Goal: Information Seeking & Learning: Learn about a topic

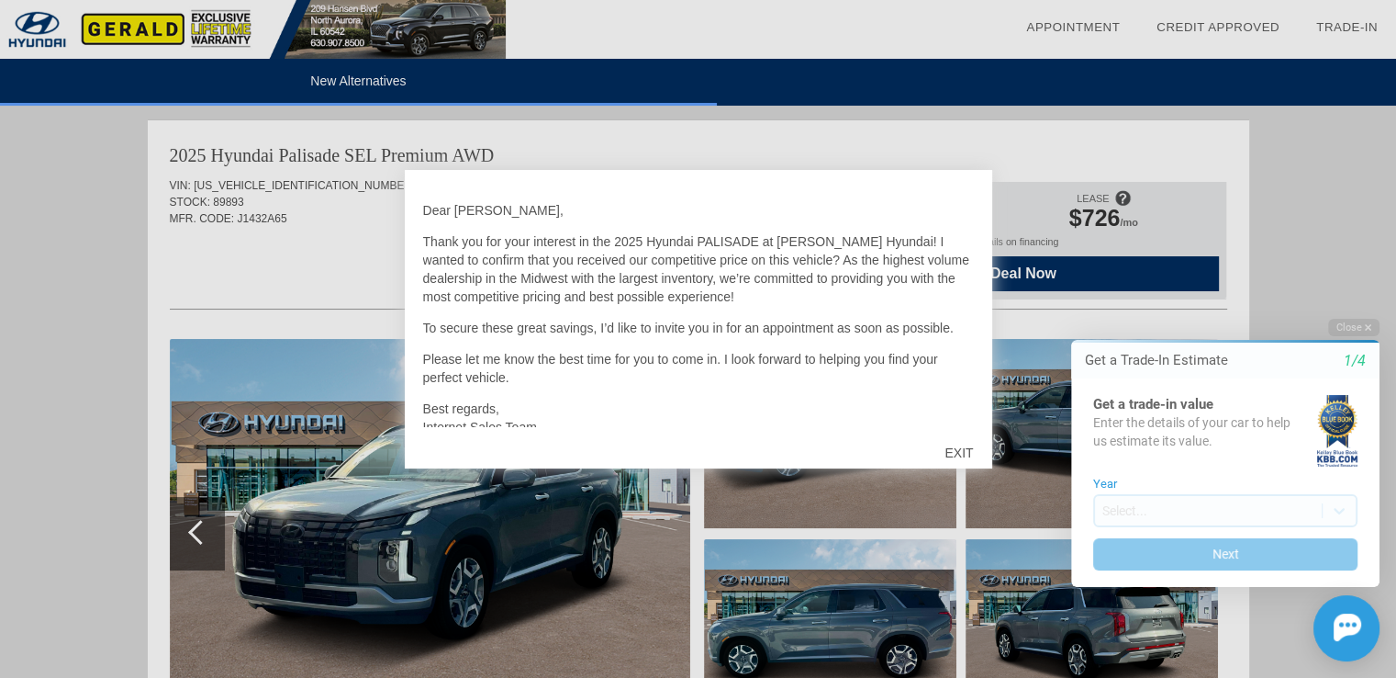
click at [949, 449] on div "EXIT" at bounding box center [958, 452] width 65 height 55
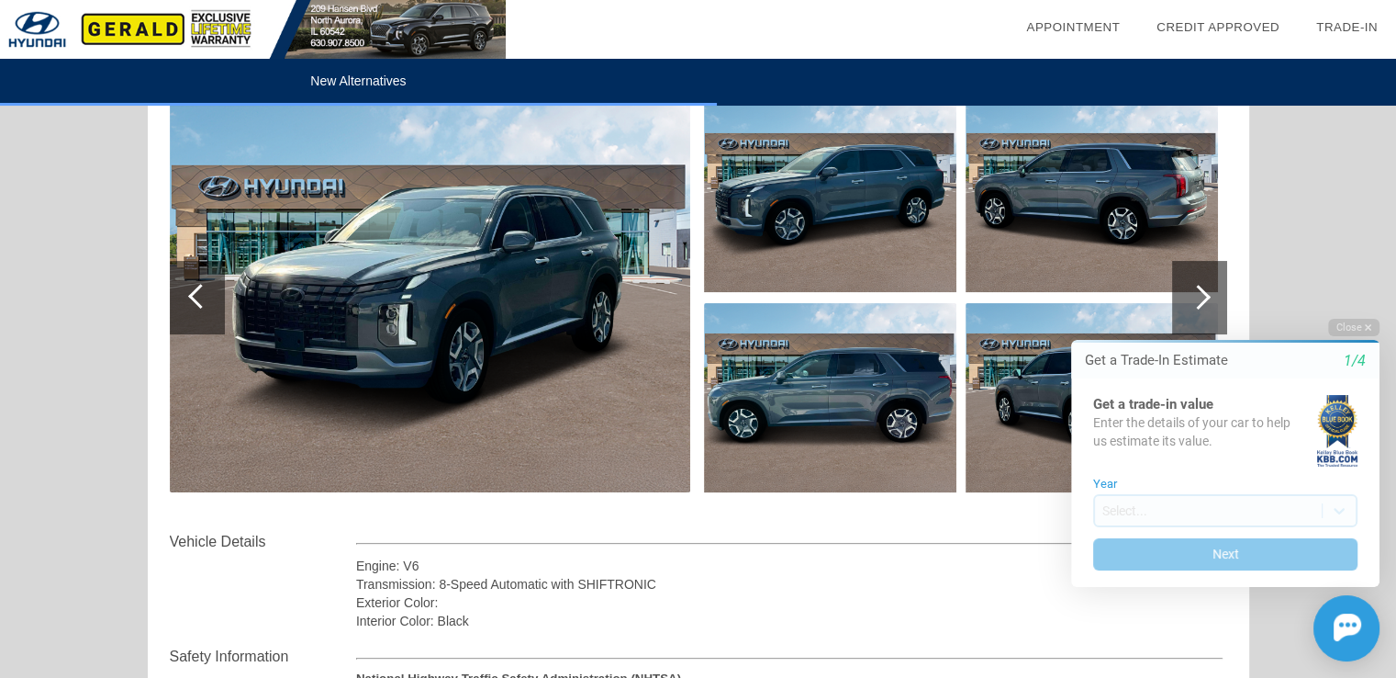
scroll to position [184, 0]
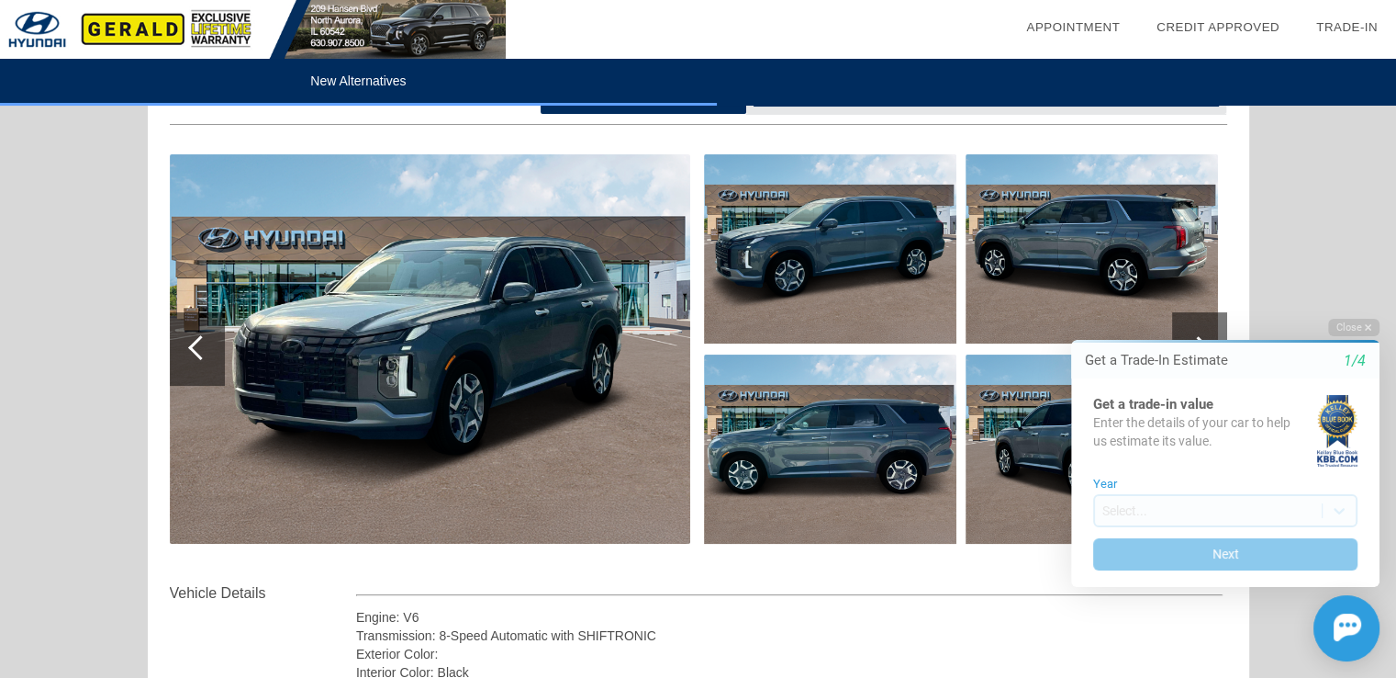
click at [203, 350] on div at bounding box center [200, 347] width 25 height 25
click at [198, 349] on div at bounding box center [200, 347] width 25 height 25
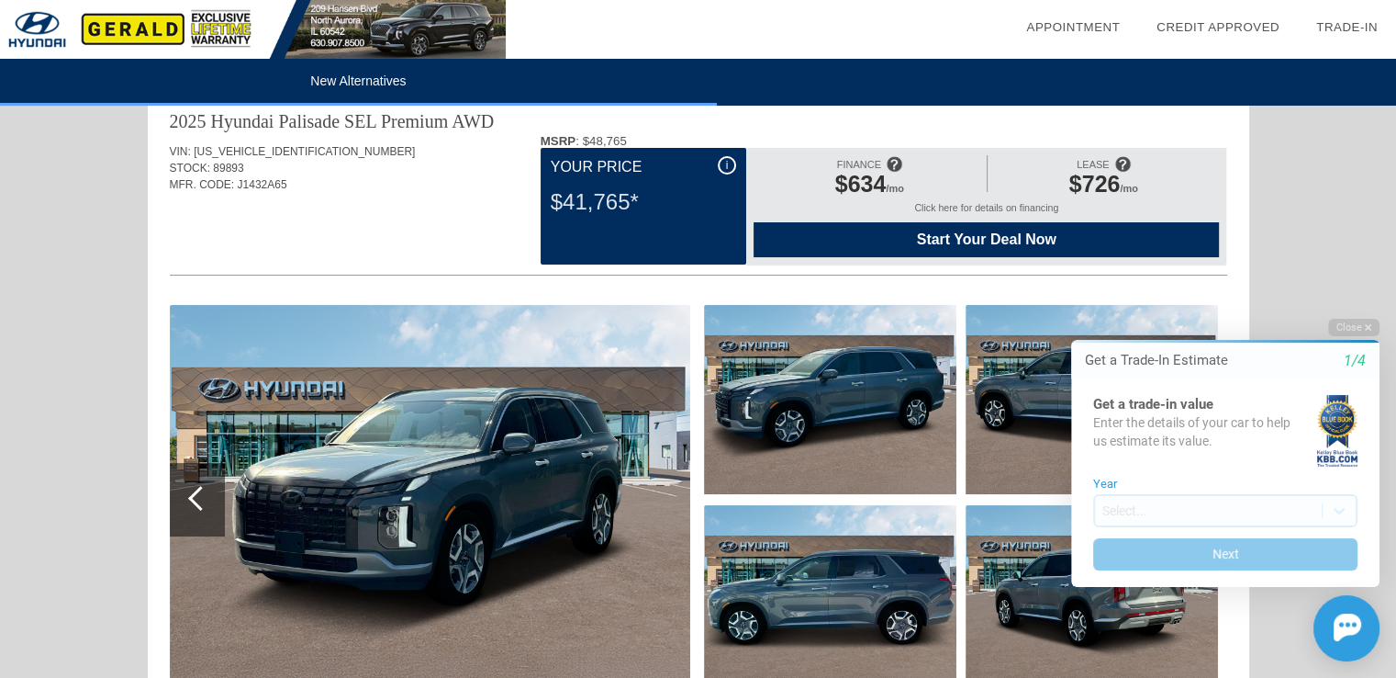
scroll to position [0, 0]
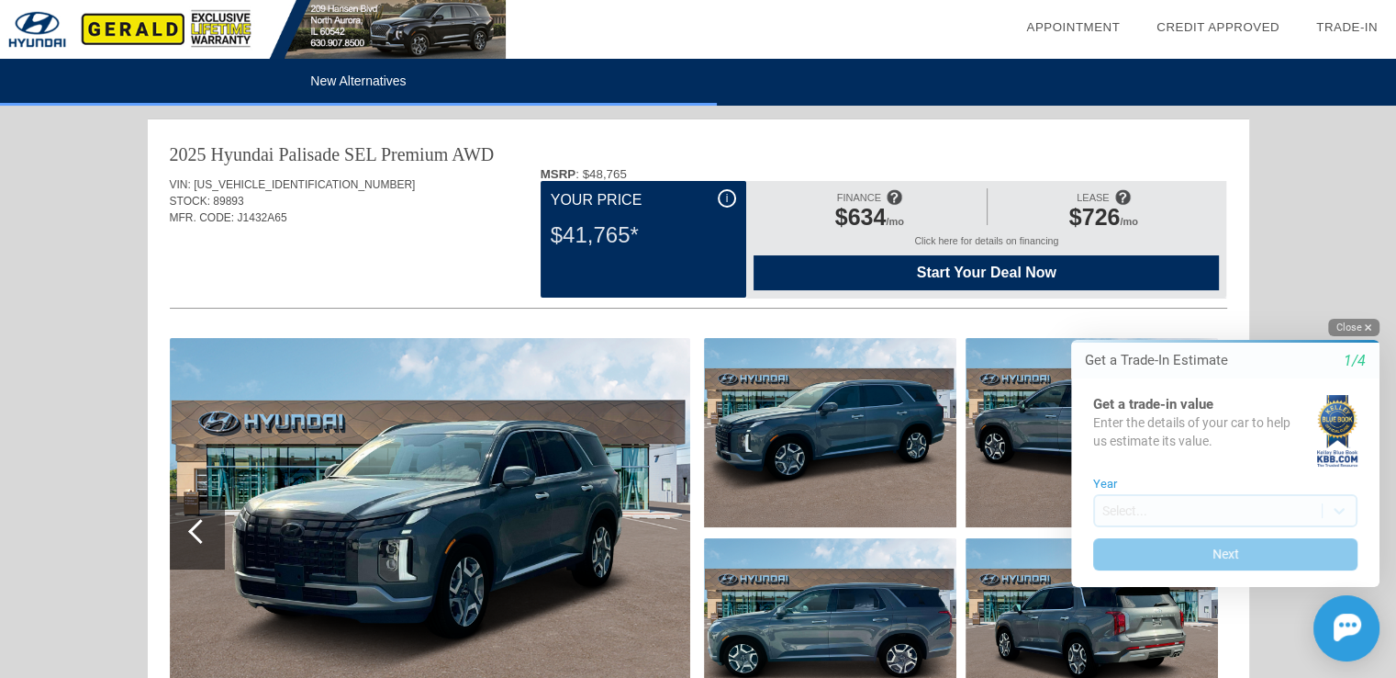
click at [1358, 326] on button "Close" at bounding box center [1354, 327] width 51 height 17
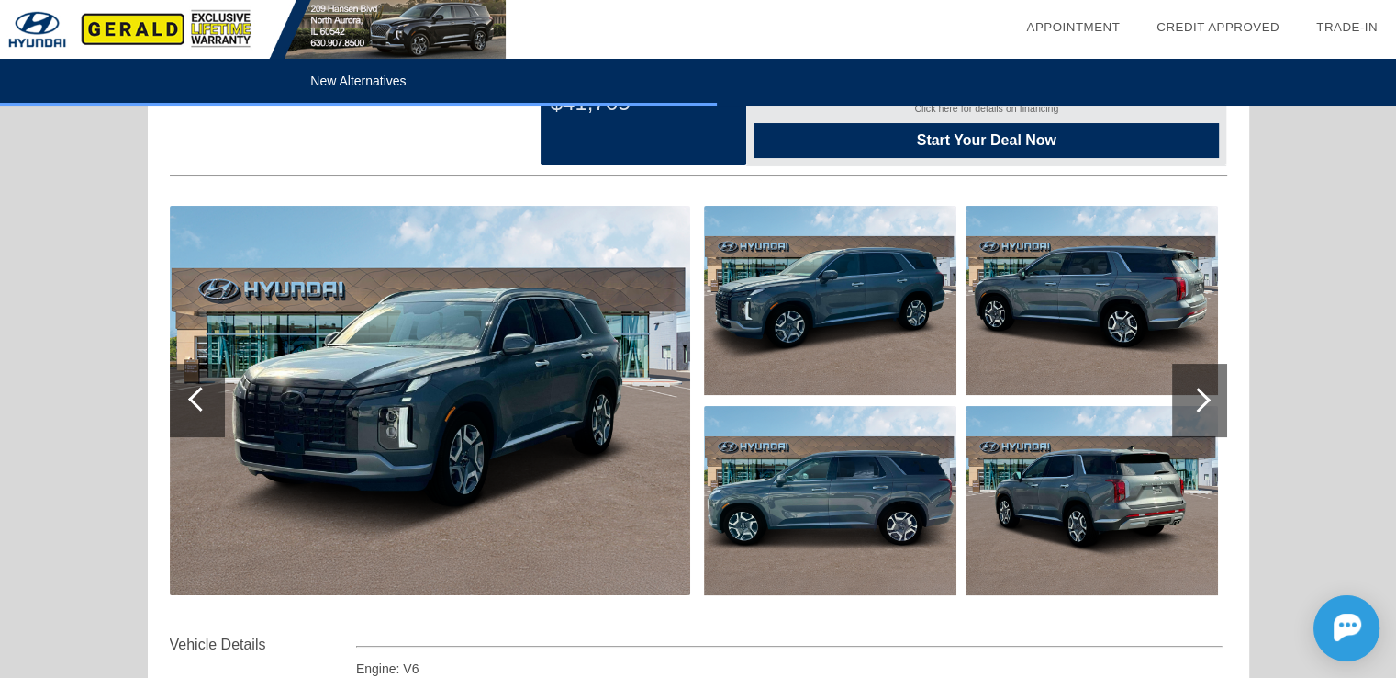
scroll to position [184, 0]
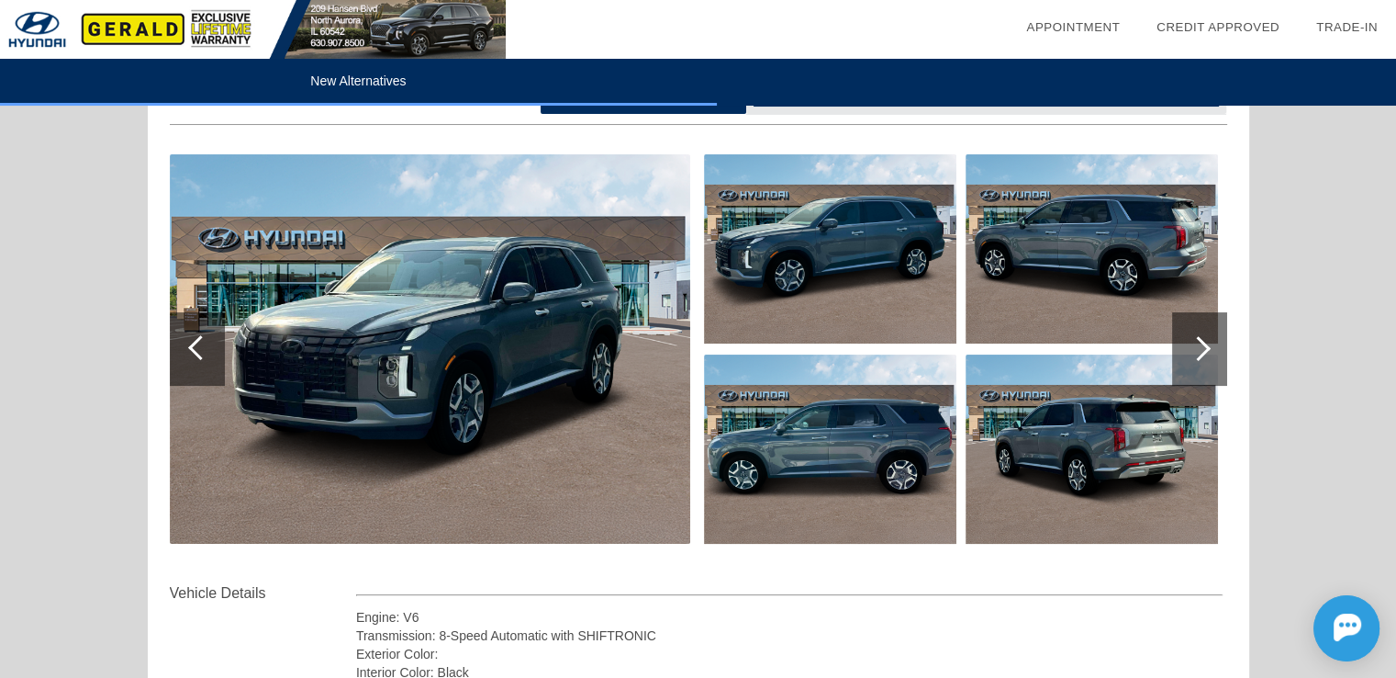
click at [1207, 342] on div at bounding box center [1199, 348] width 55 height 73
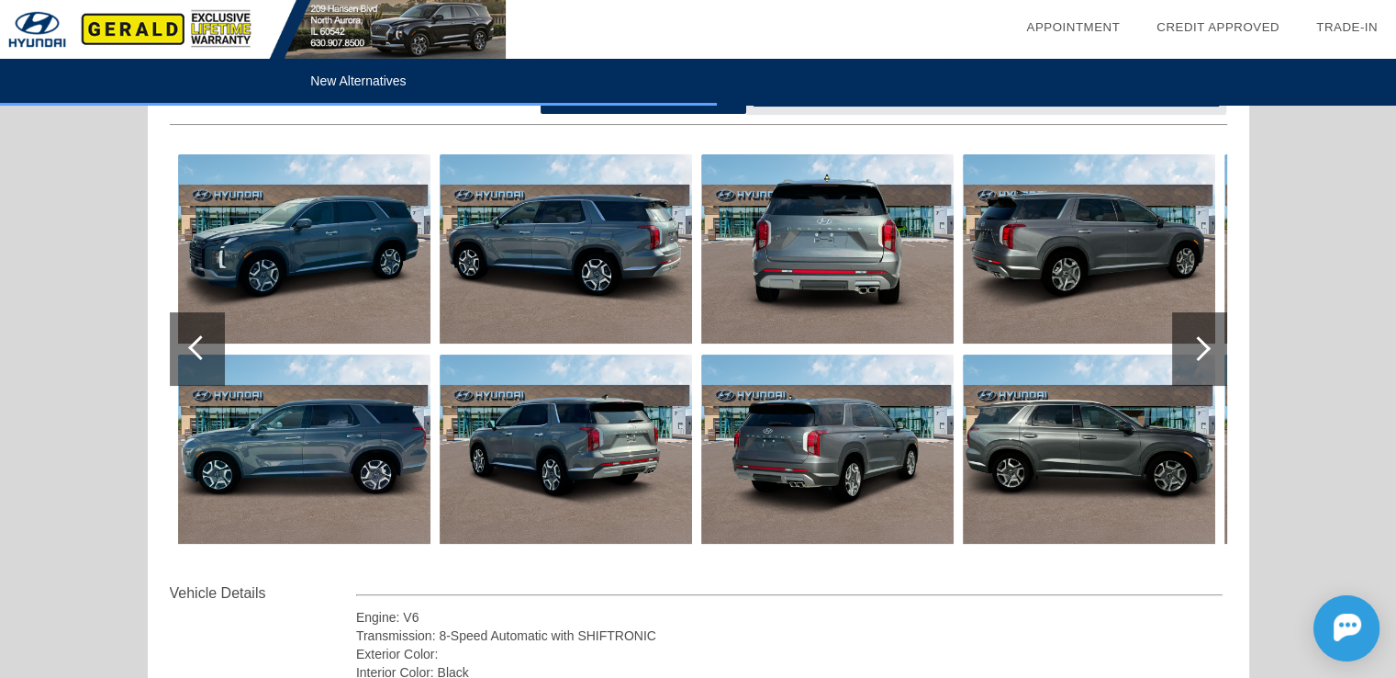
click at [1207, 342] on div at bounding box center [1199, 348] width 55 height 73
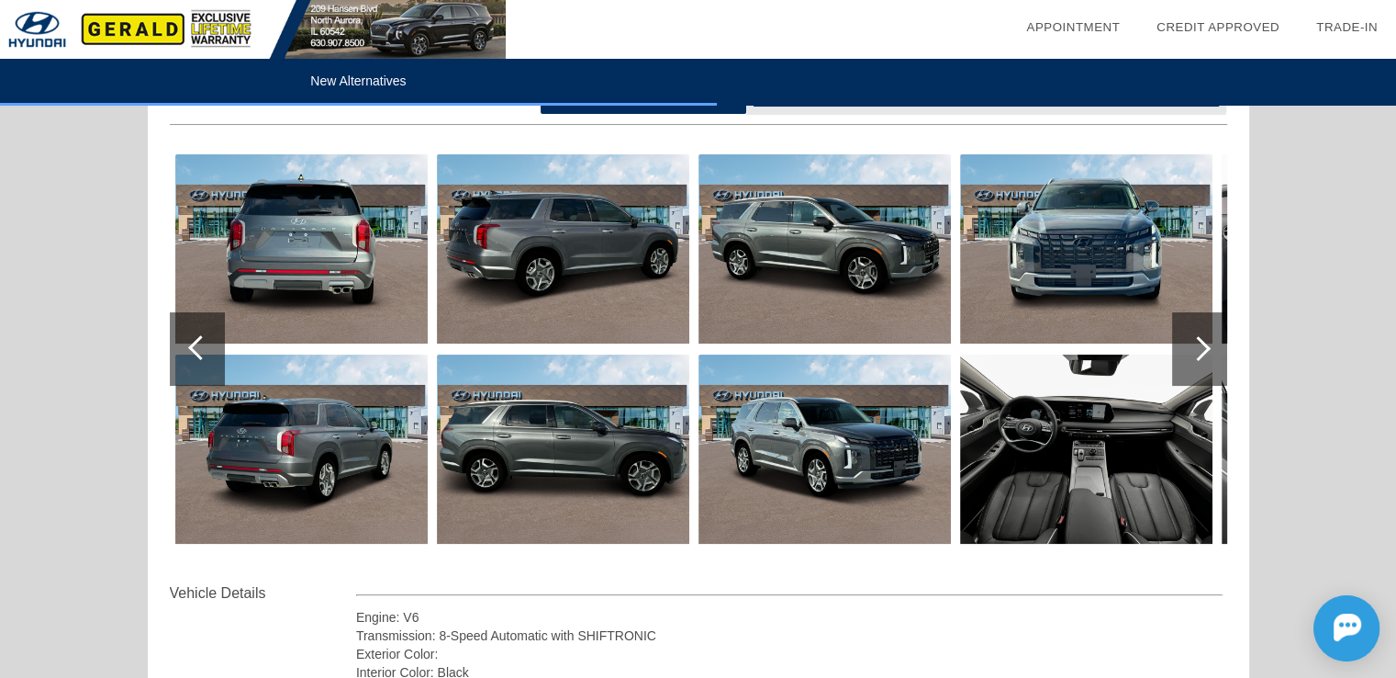
click at [1205, 345] on div at bounding box center [1198, 348] width 25 height 25
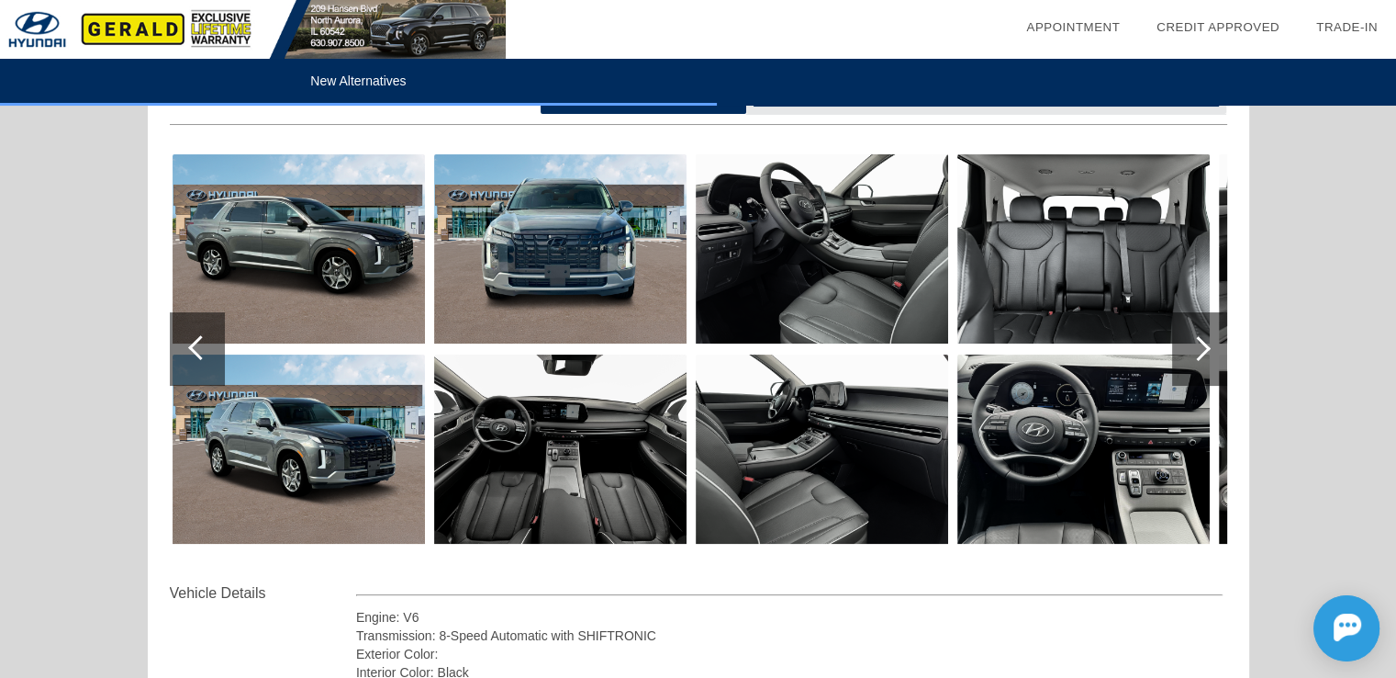
click at [1206, 345] on div at bounding box center [1198, 348] width 25 height 25
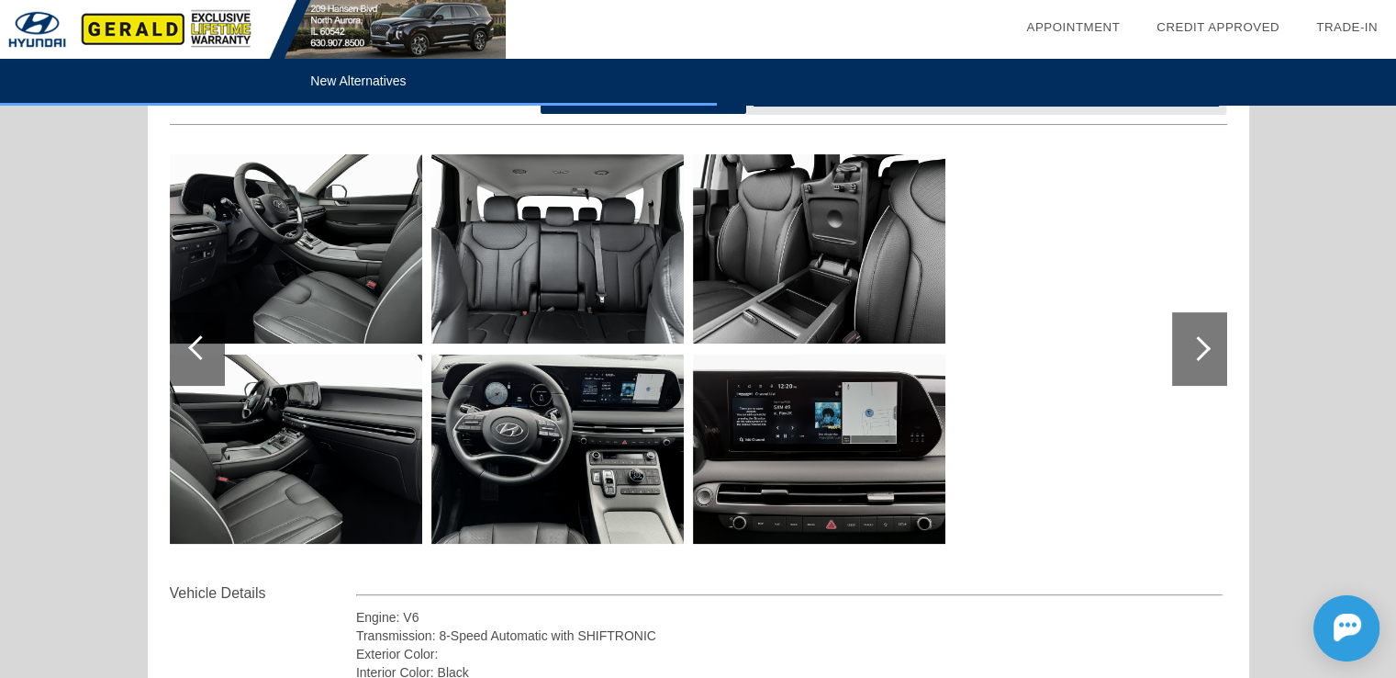
click at [1206, 342] on div at bounding box center [1199, 348] width 55 height 73
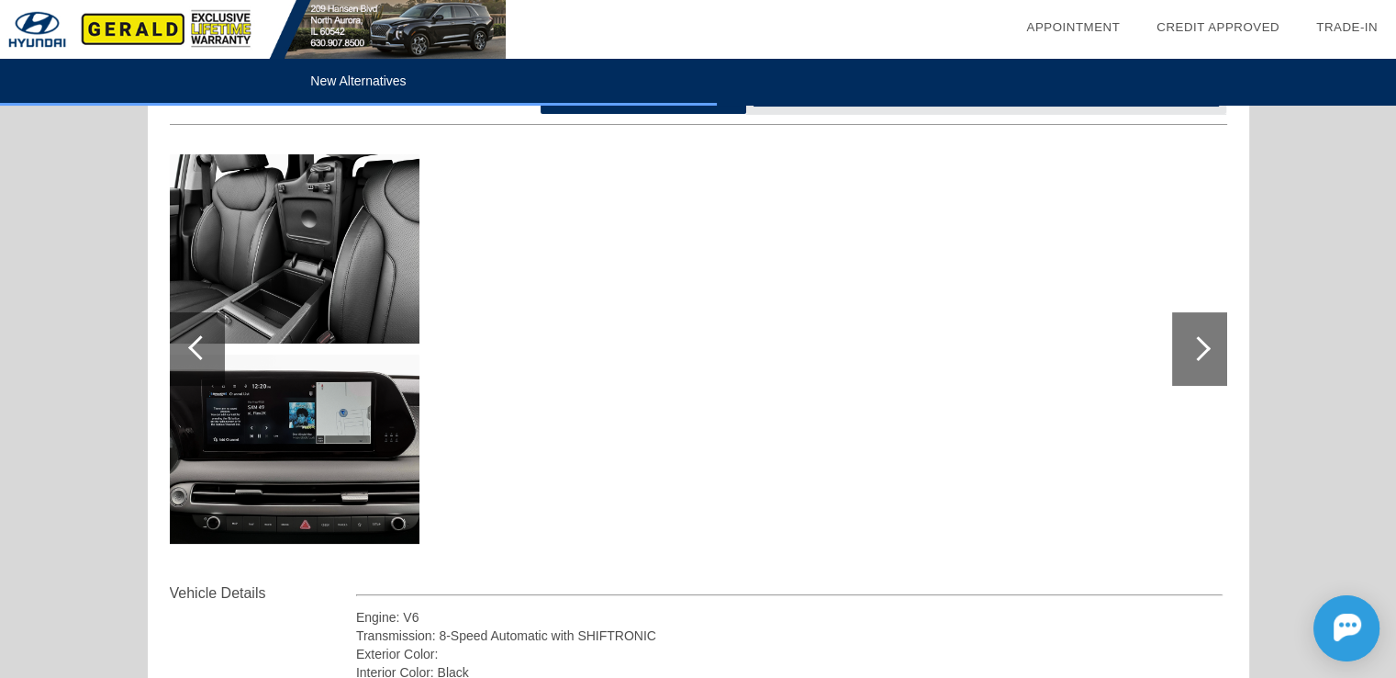
click at [1206, 342] on div at bounding box center [1199, 348] width 55 height 73
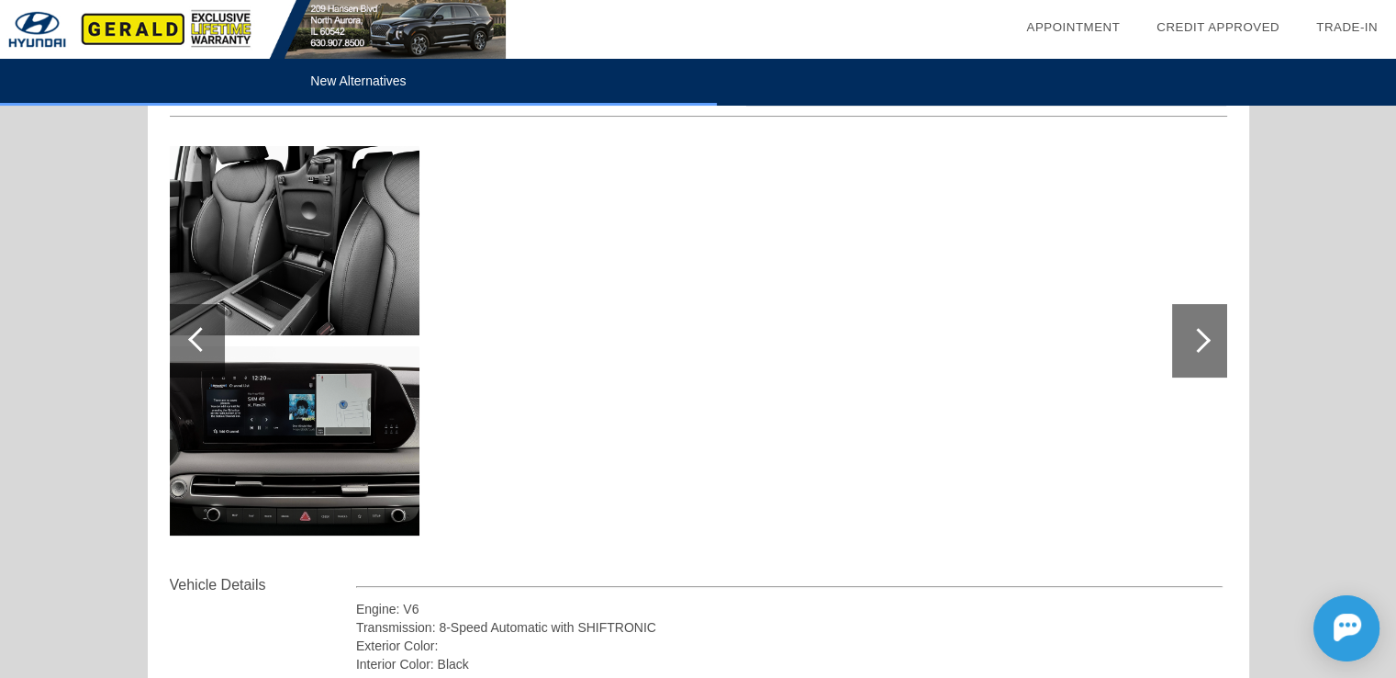
scroll to position [0, 0]
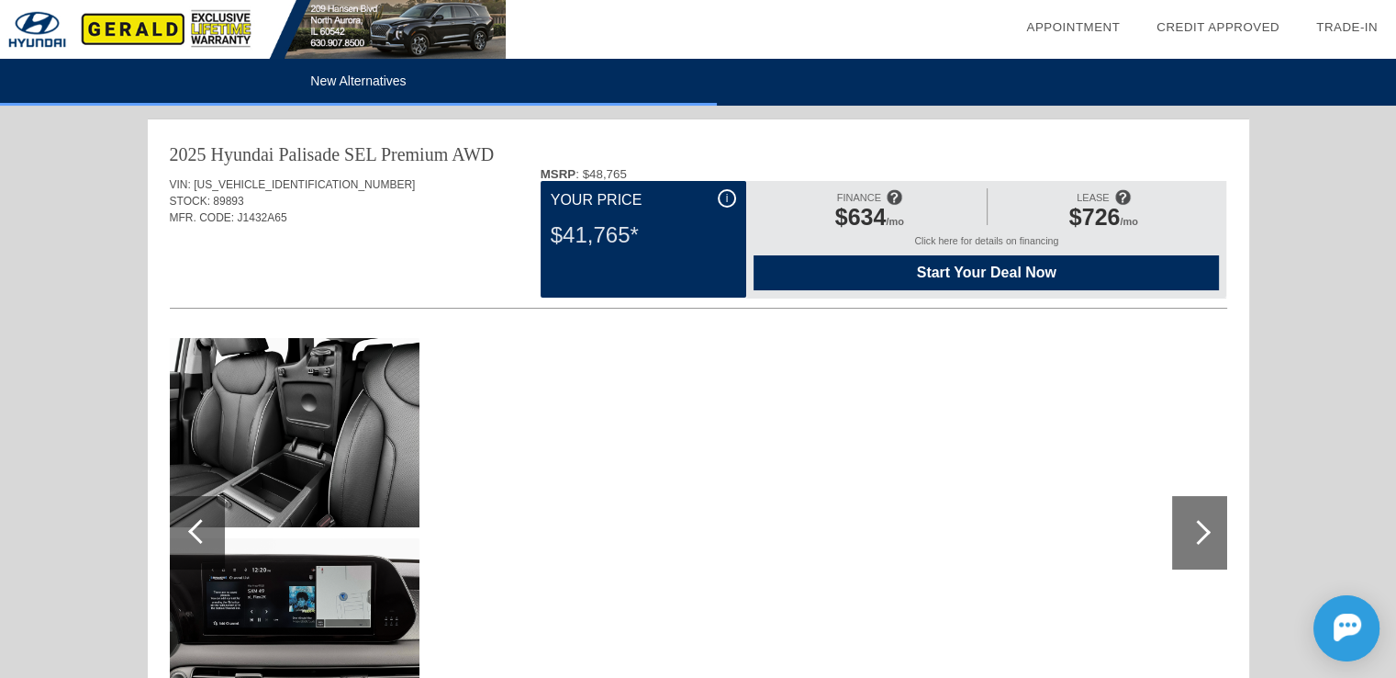
click at [727, 199] on div "i" at bounding box center [727, 198] width 18 height 18
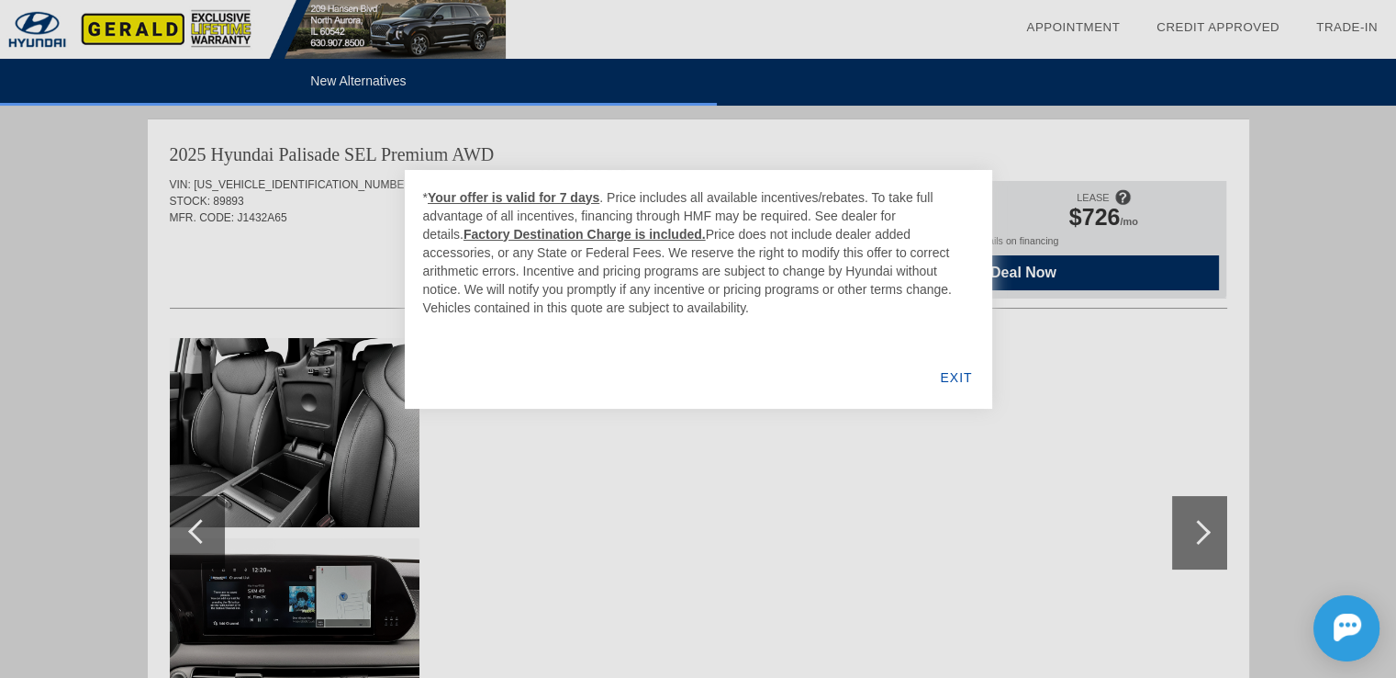
click at [959, 379] on div "EXIT" at bounding box center [956, 377] width 71 height 62
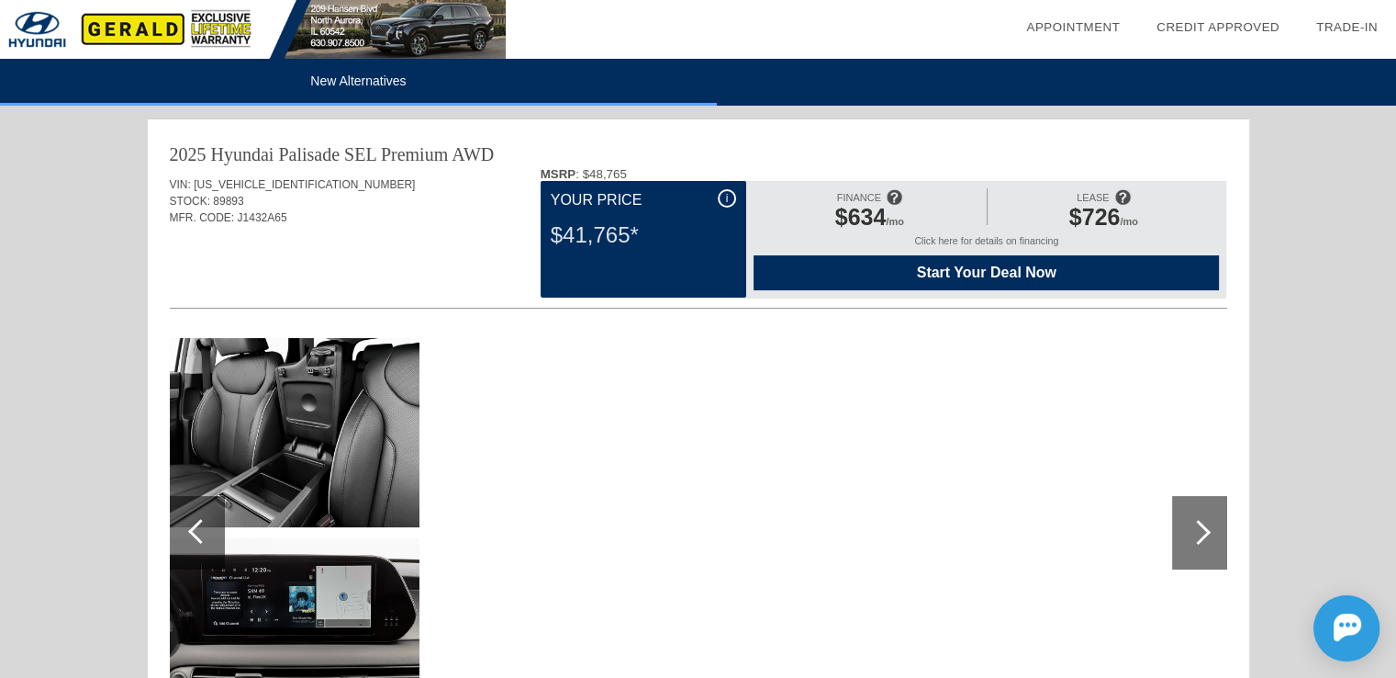
click at [995, 240] on div "Click here for details on financing" at bounding box center [986, 245] width 465 height 20
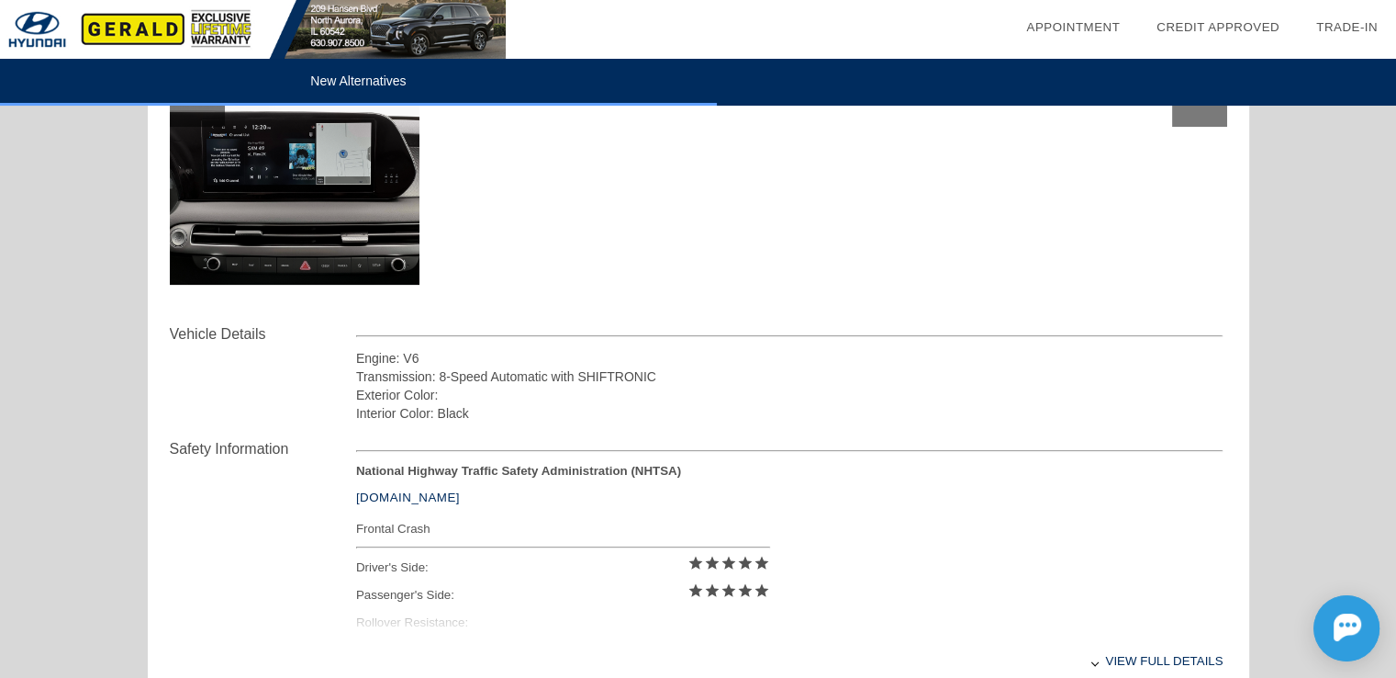
scroll to position [459, 0]
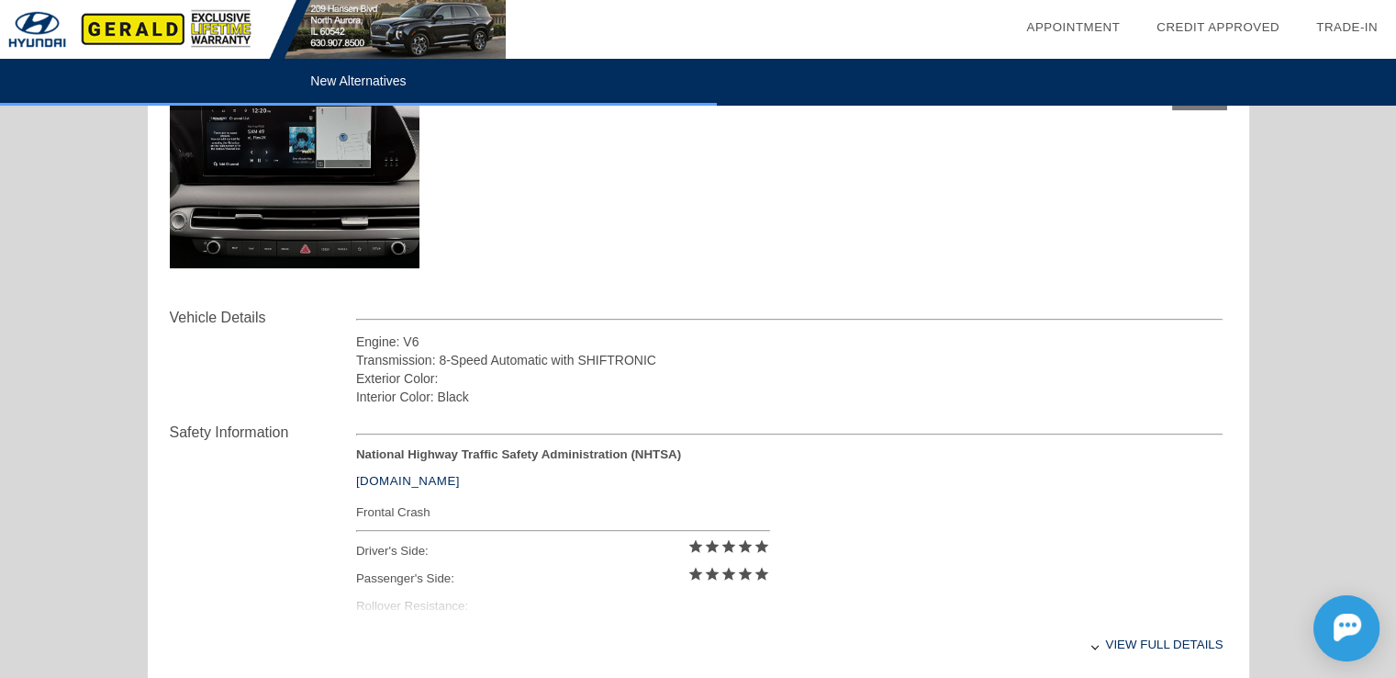
click at [1166, 645] on div "View full details" at bounding box center [790, 644] width 868 height 45
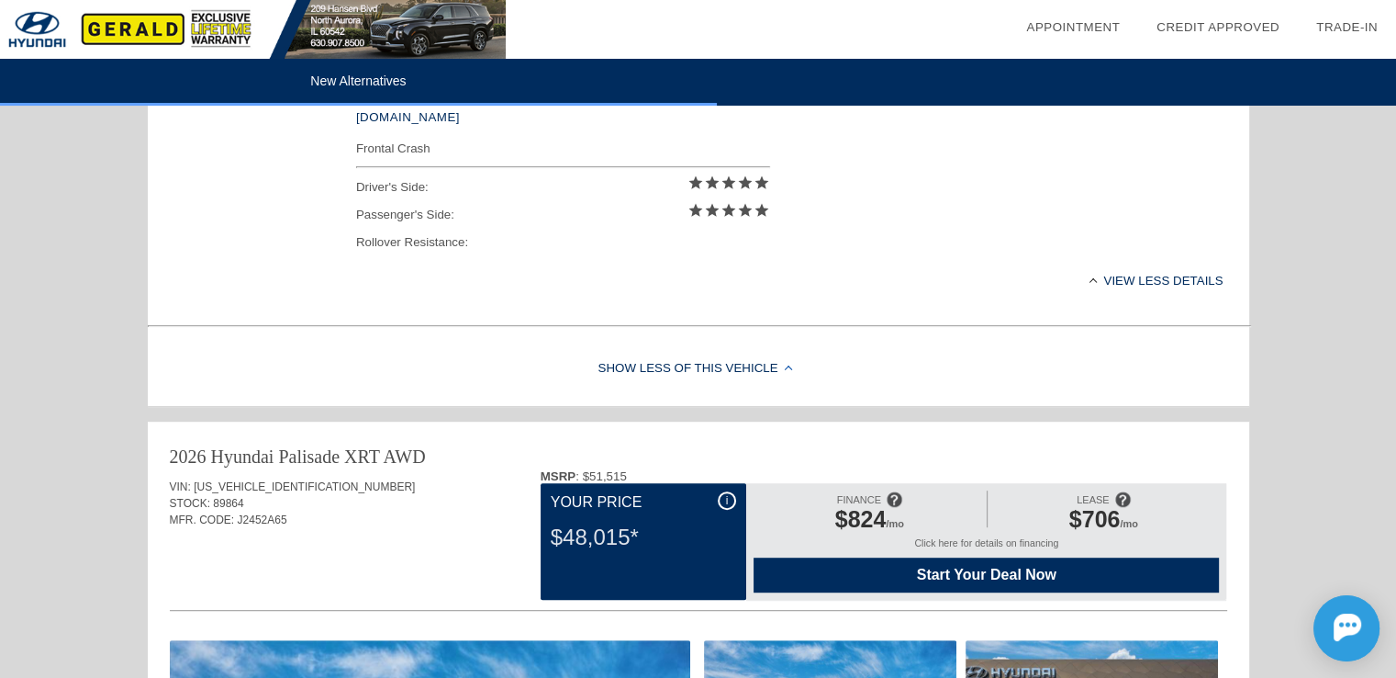
scroll to position [826, 0]
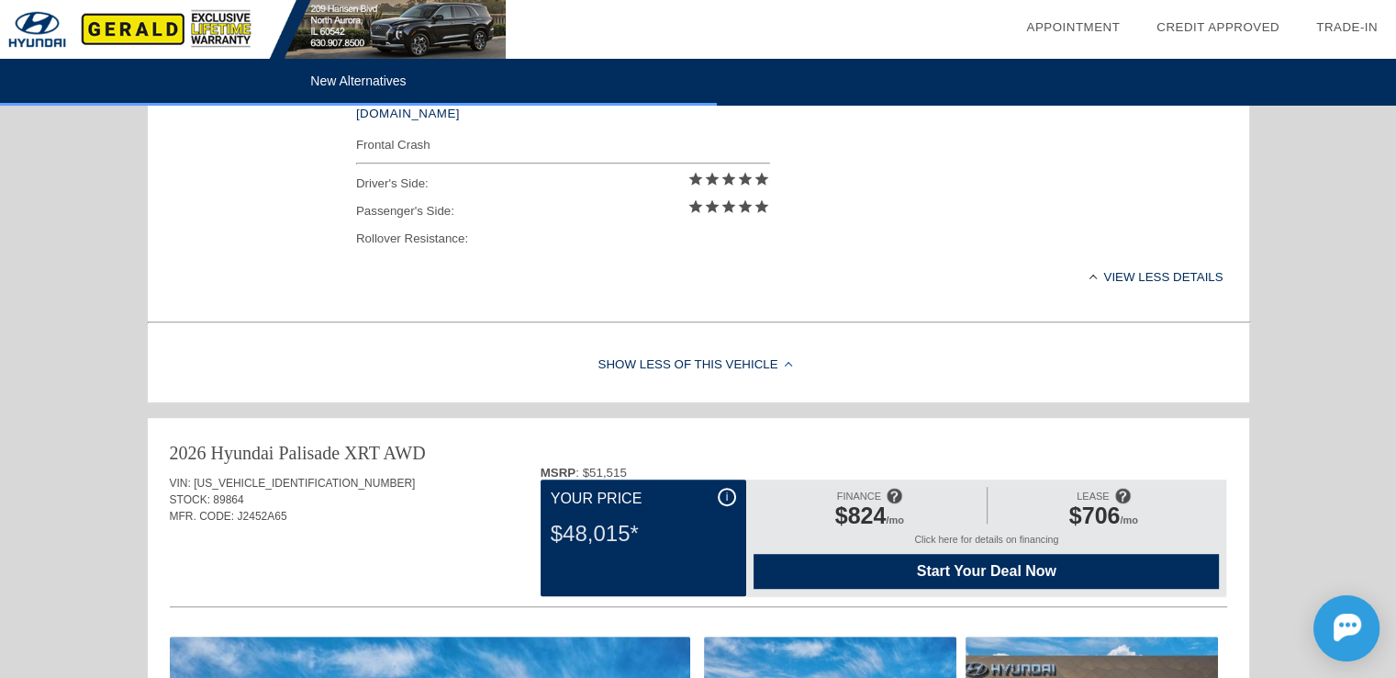
click at [1176, 272] on div "View less details" at bounding box center [790, 276] width 868 height 45
click at [1176, 272] on div "View full details" at bounding box center [790, 276] width 868 height 45
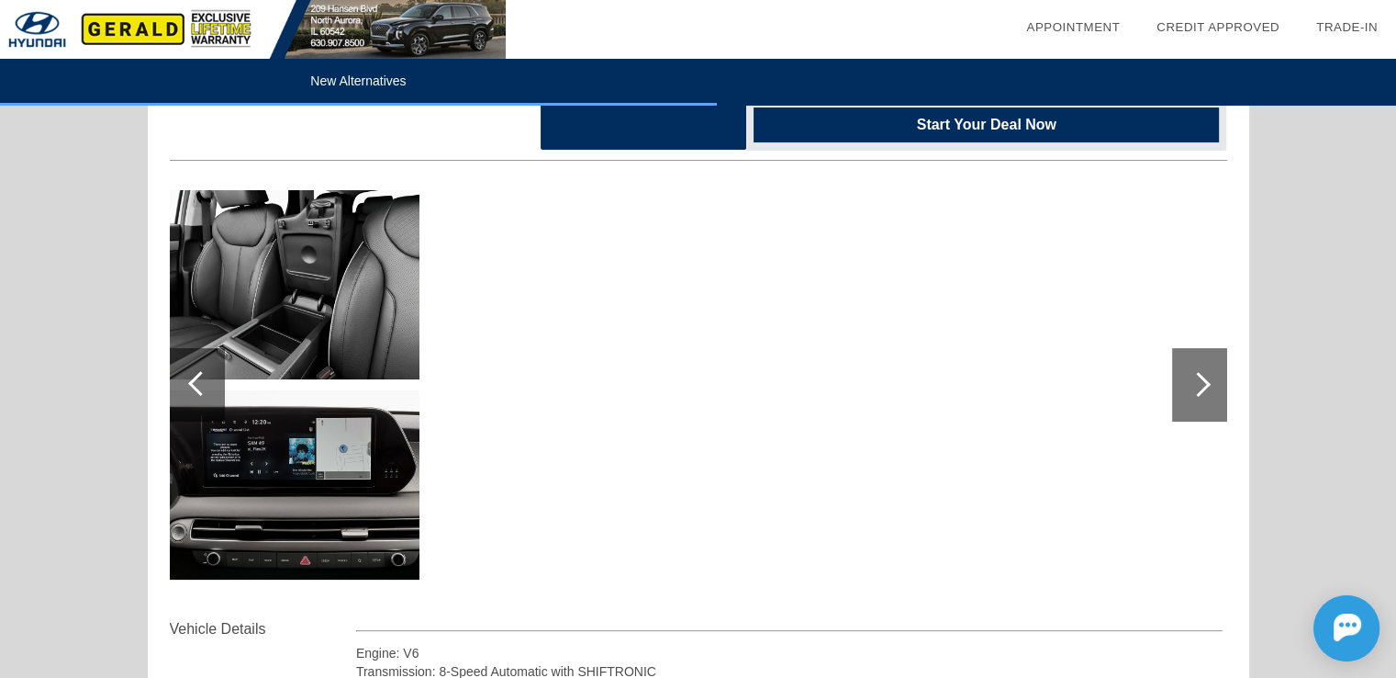
scroll to position [0, 0]
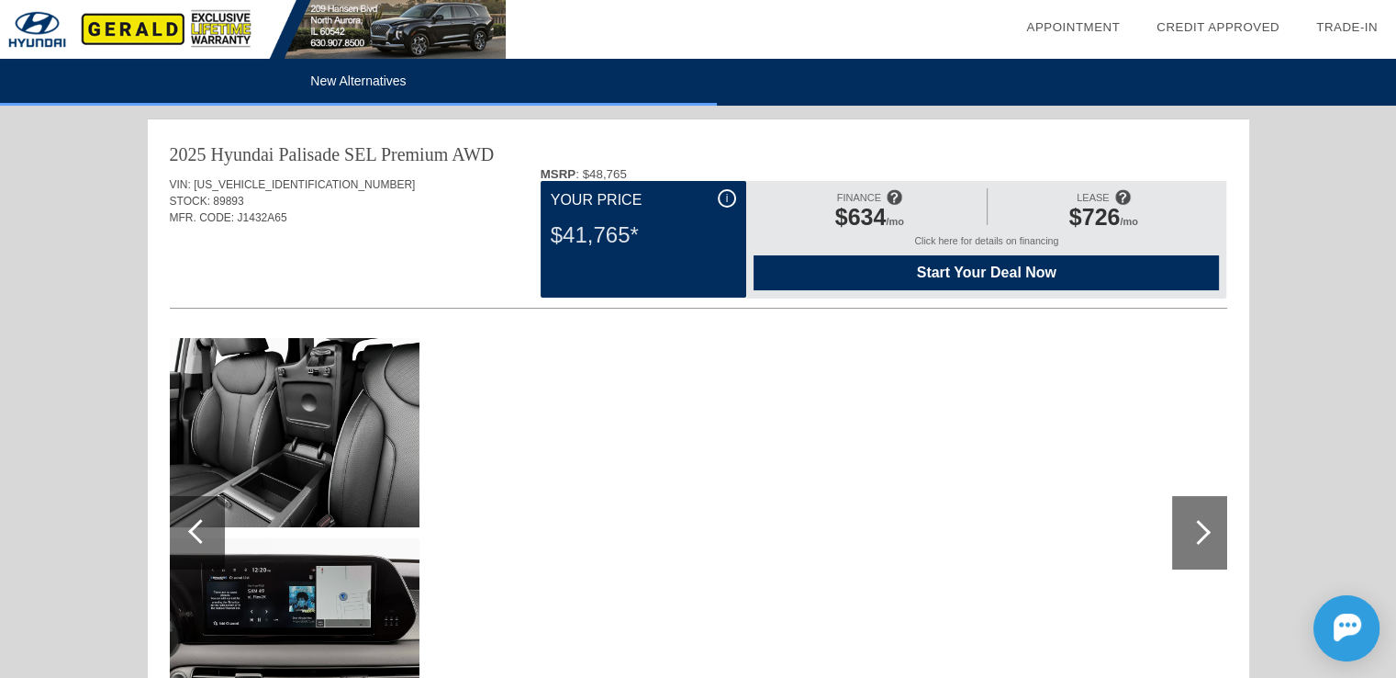
click at [1195, 526] on div at bounding box center [1198, 532] width 25 height 25
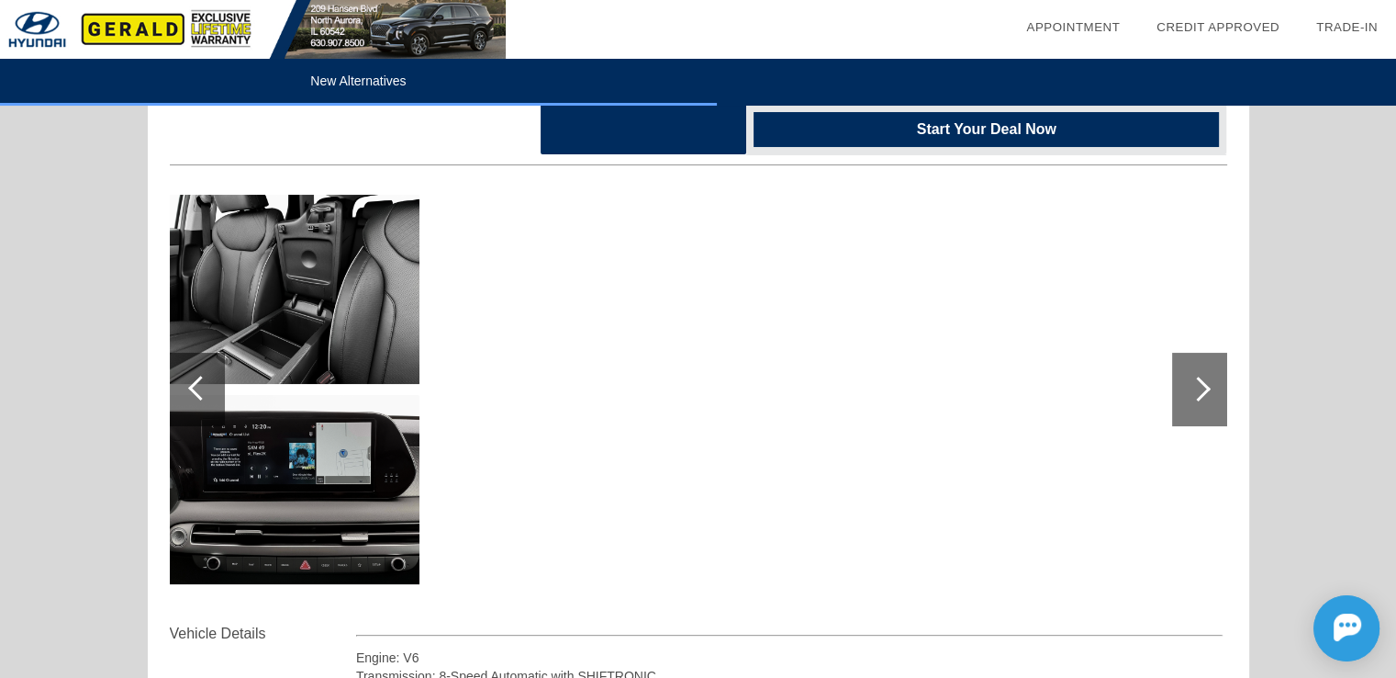
scroll to position [92, 0]
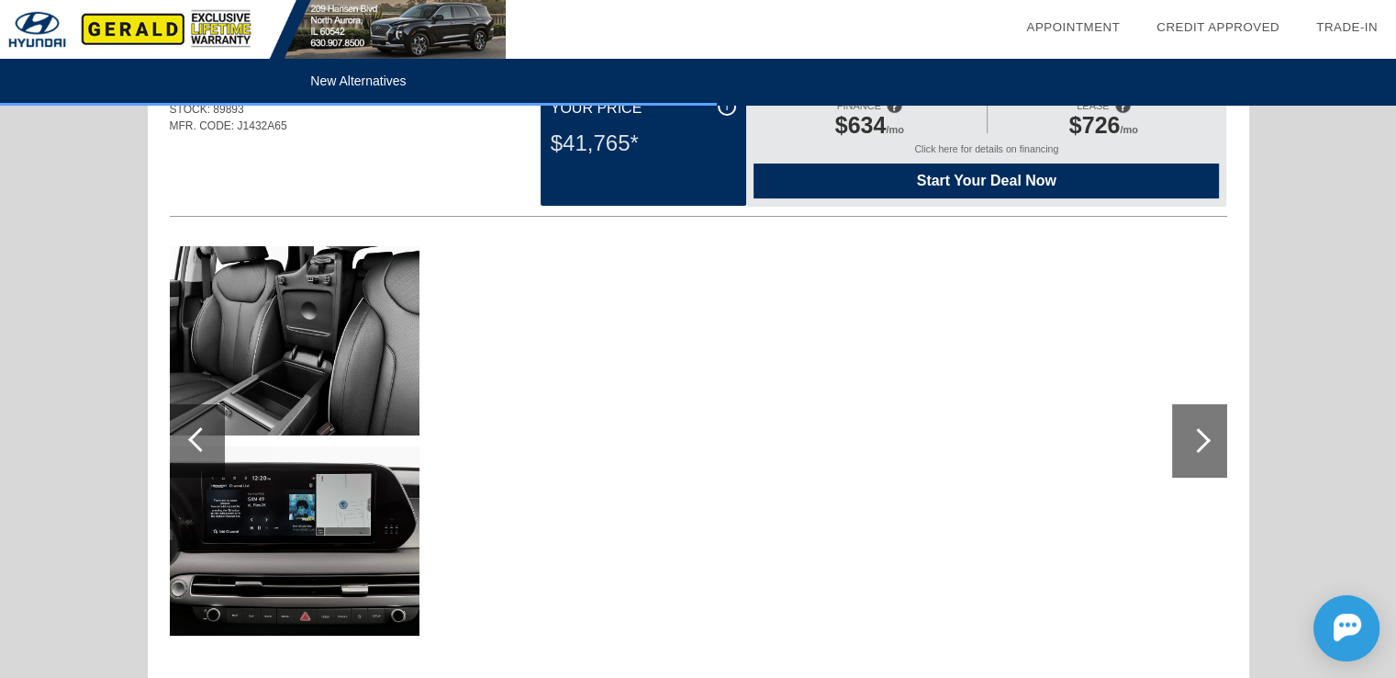
click at [1202, 442] on div at bounding box center [1198, 440] width 25 height 25
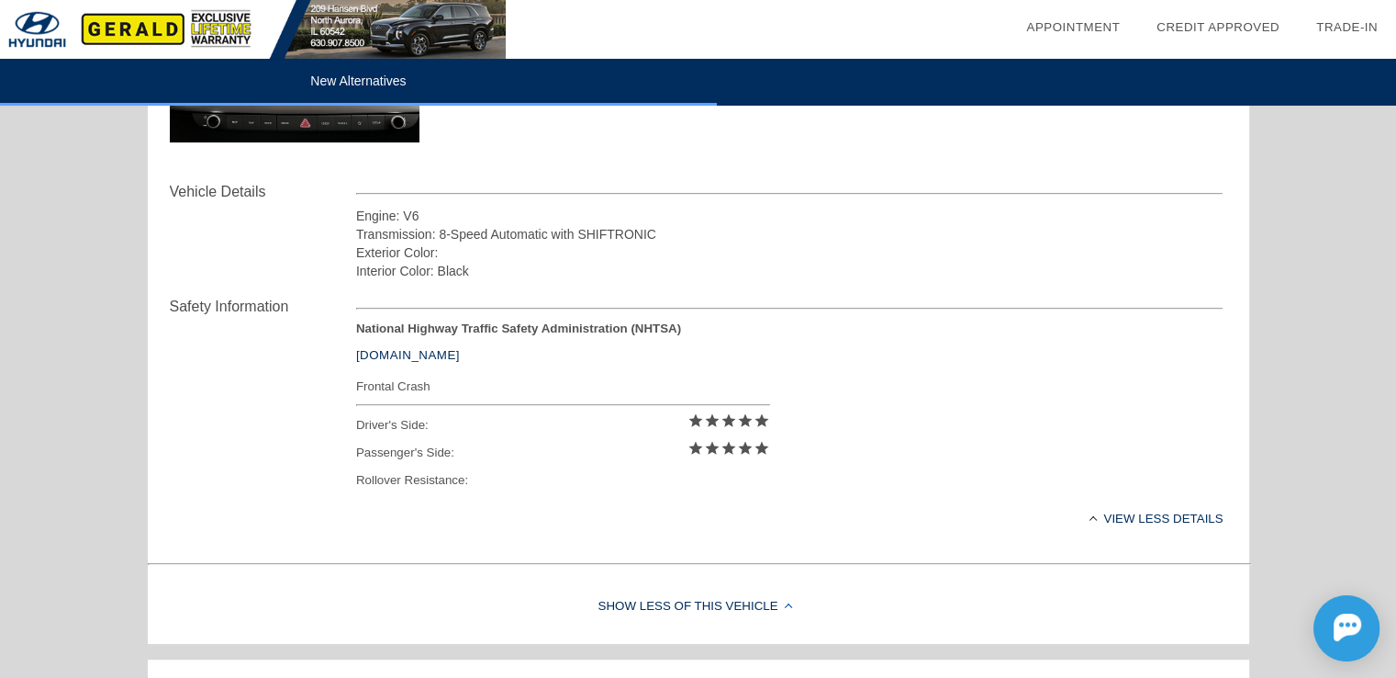
scroll to position [643, 0]
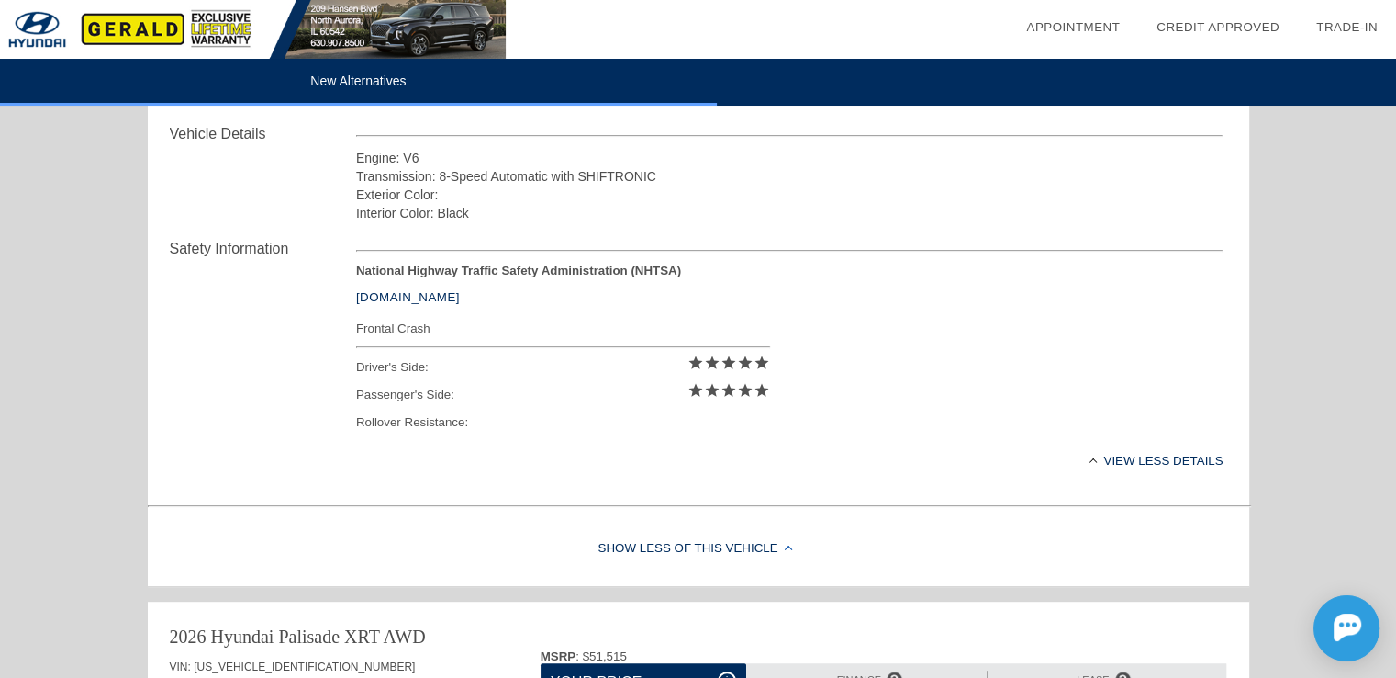
click at [1185, 456] on div "View less details" at bounding box center [790, 460] width 868 height 45
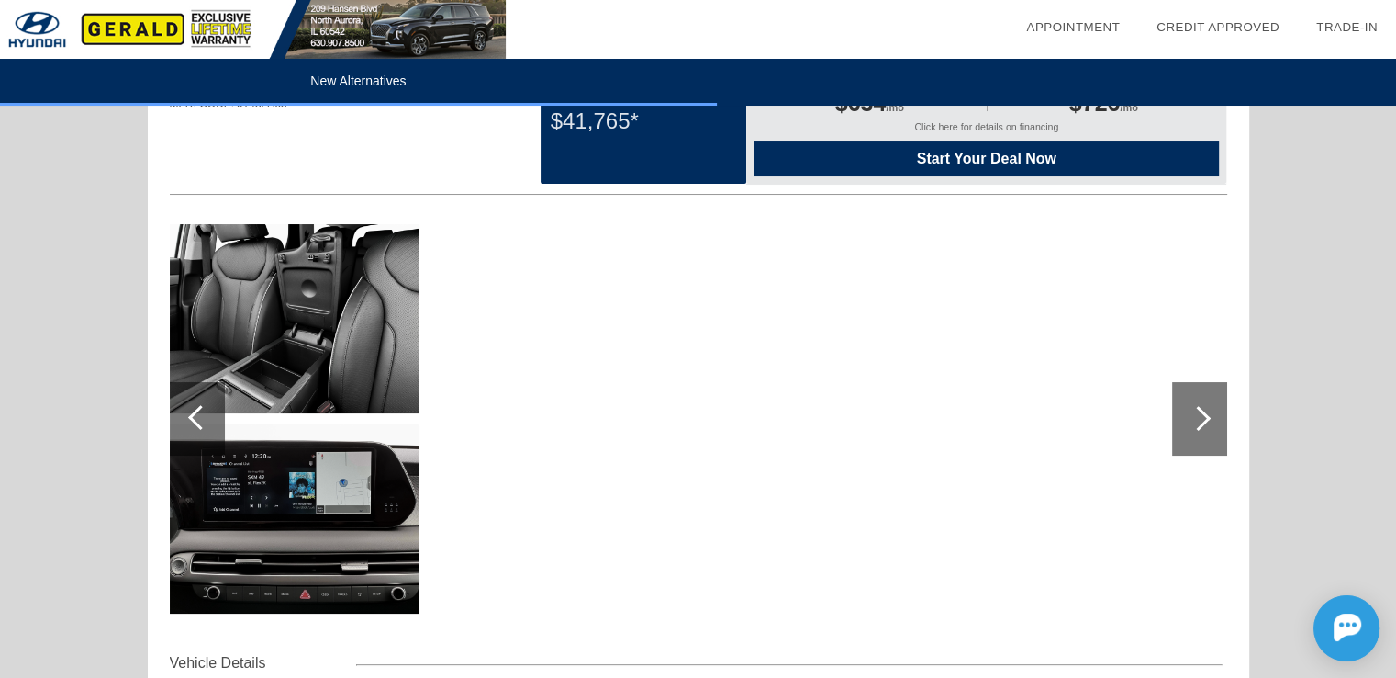
scroll to position [0, 0]
